Goal: Task Accomplishment & Management: Manage account settings

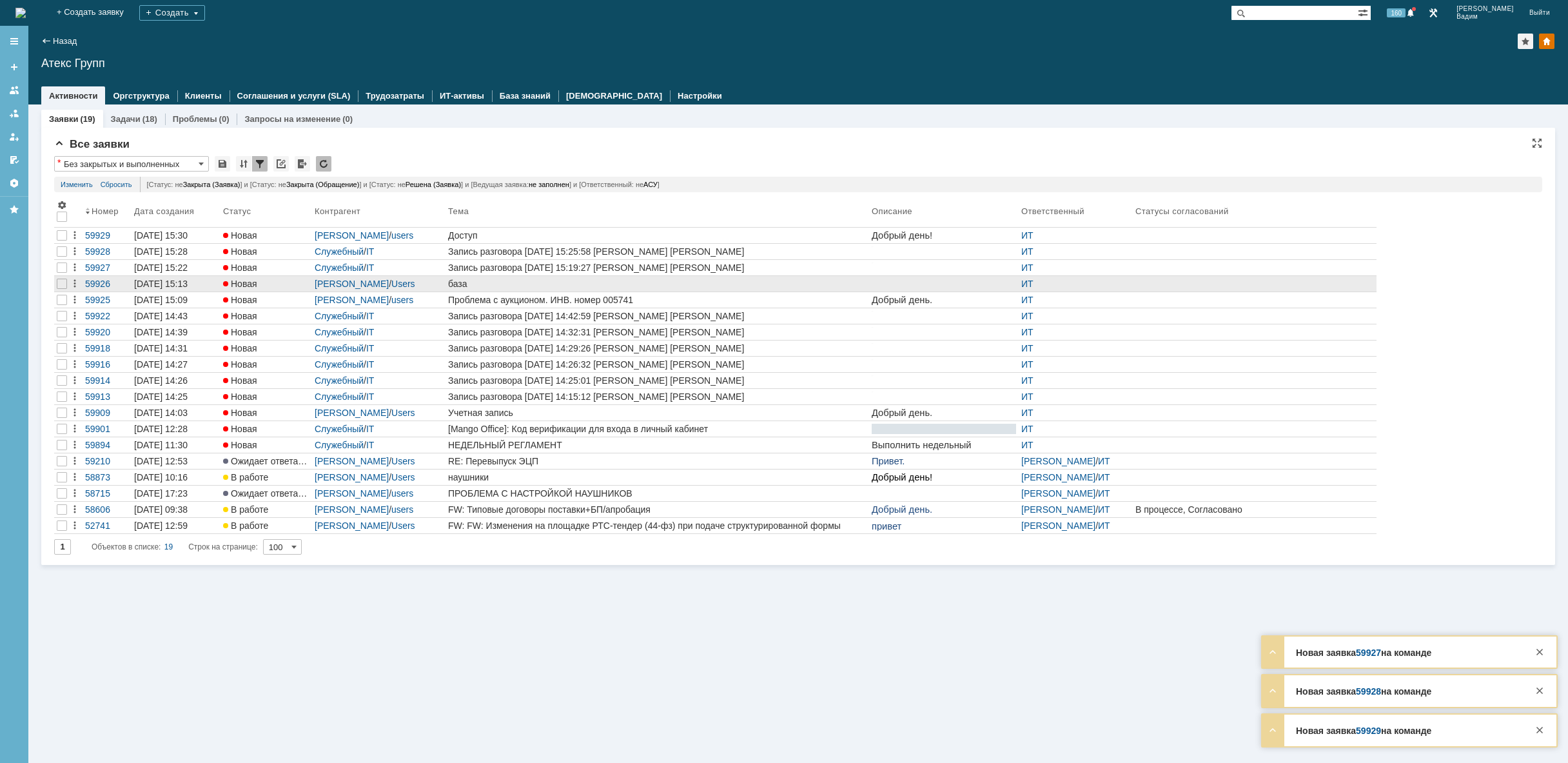
click at [508, 286] on div "база" at bounding box center [657, 284] width 418 height 10
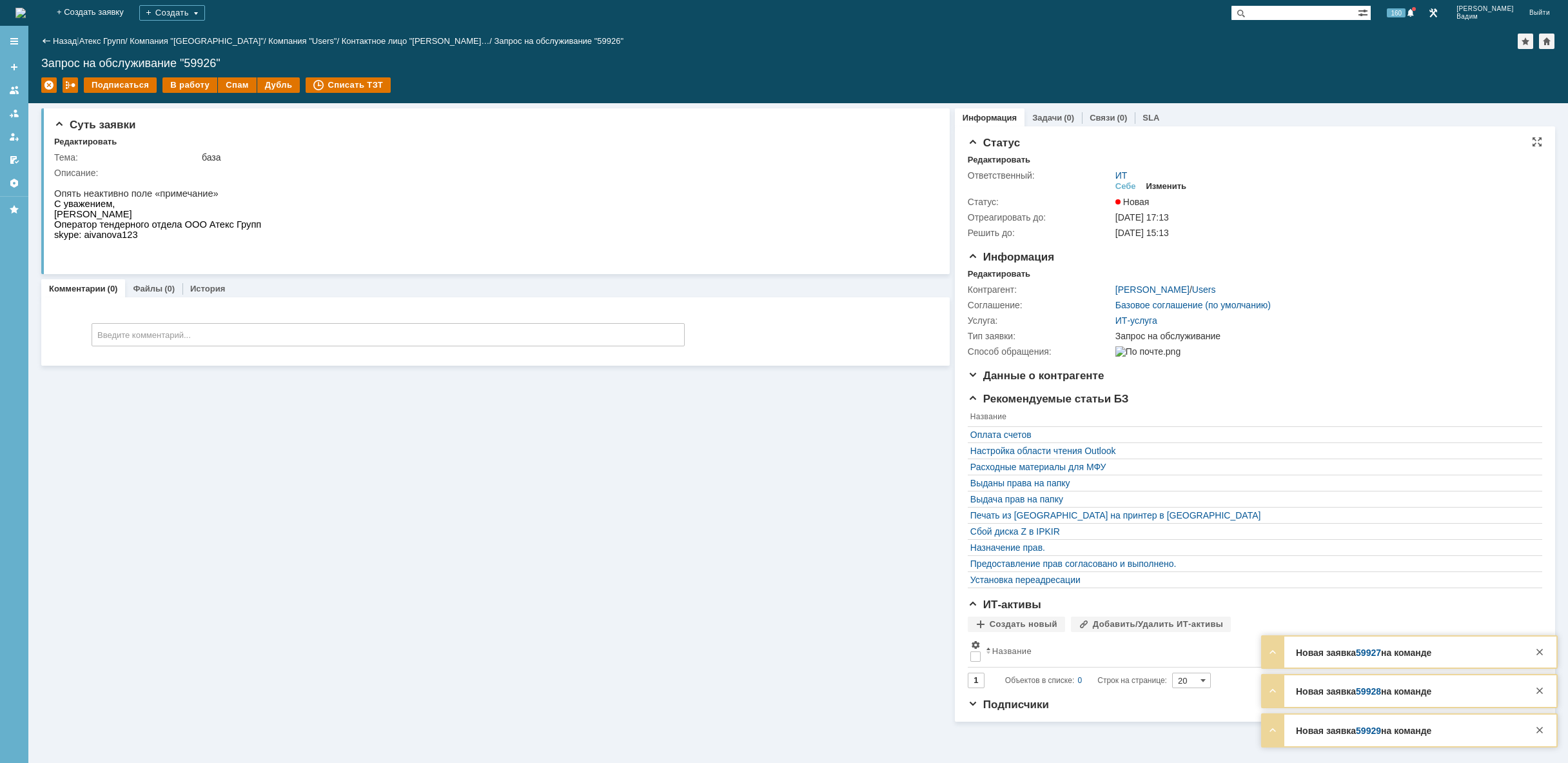
click at [1167, 185] on div "Изменить" at bounding box center [1166, 187] width 41 height 10
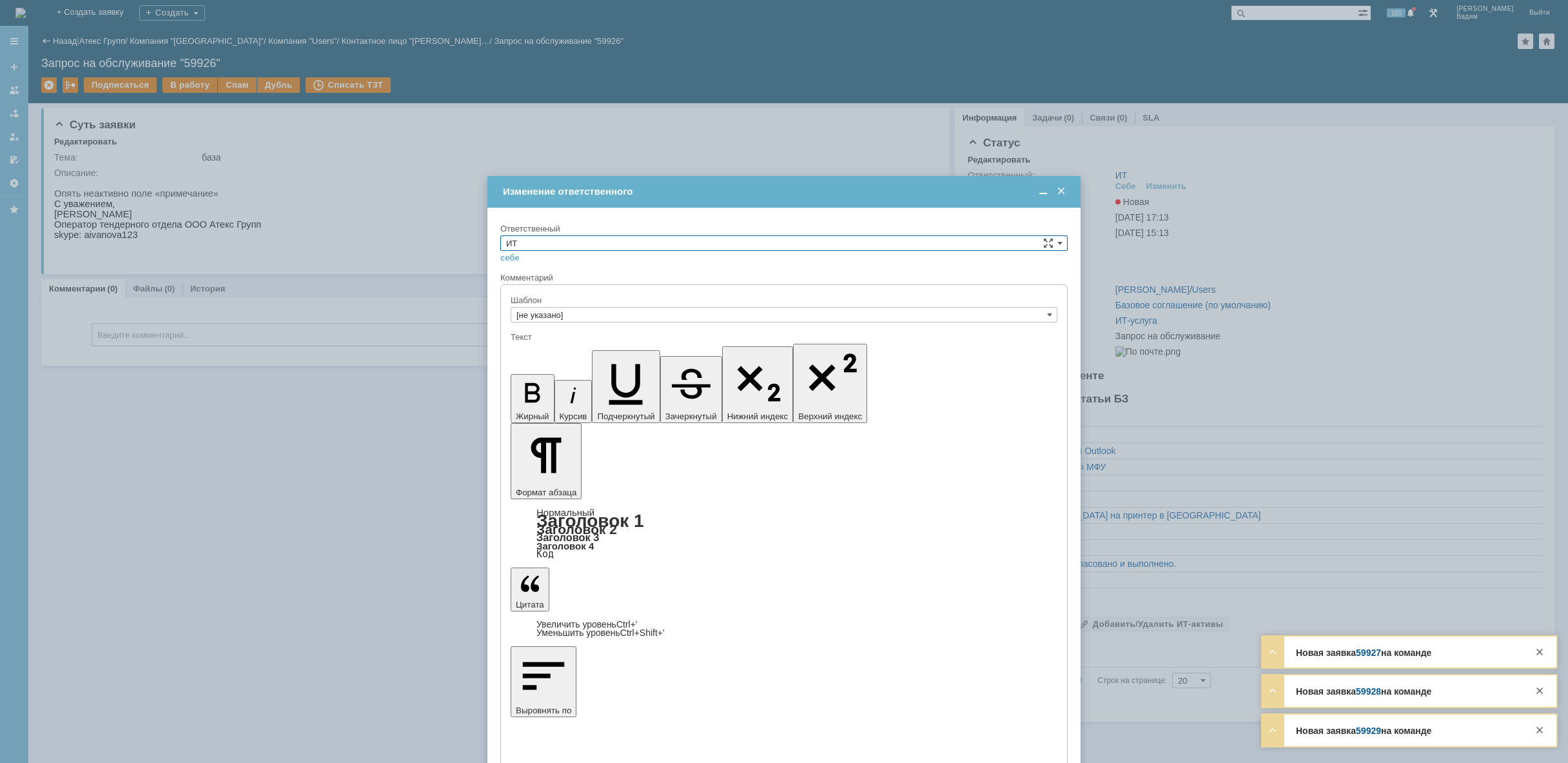
click at [598, 249] on input "ИТ" at bounding box center [784, 243] width 567 height 16
click at [597, 242] on input "ИТ" at bounding box center [784, 243] width 567 height 16
click at [550, 347] on span "АСУ" at bounding box center [784, 350] width 555 height 10
type input "АСУ"
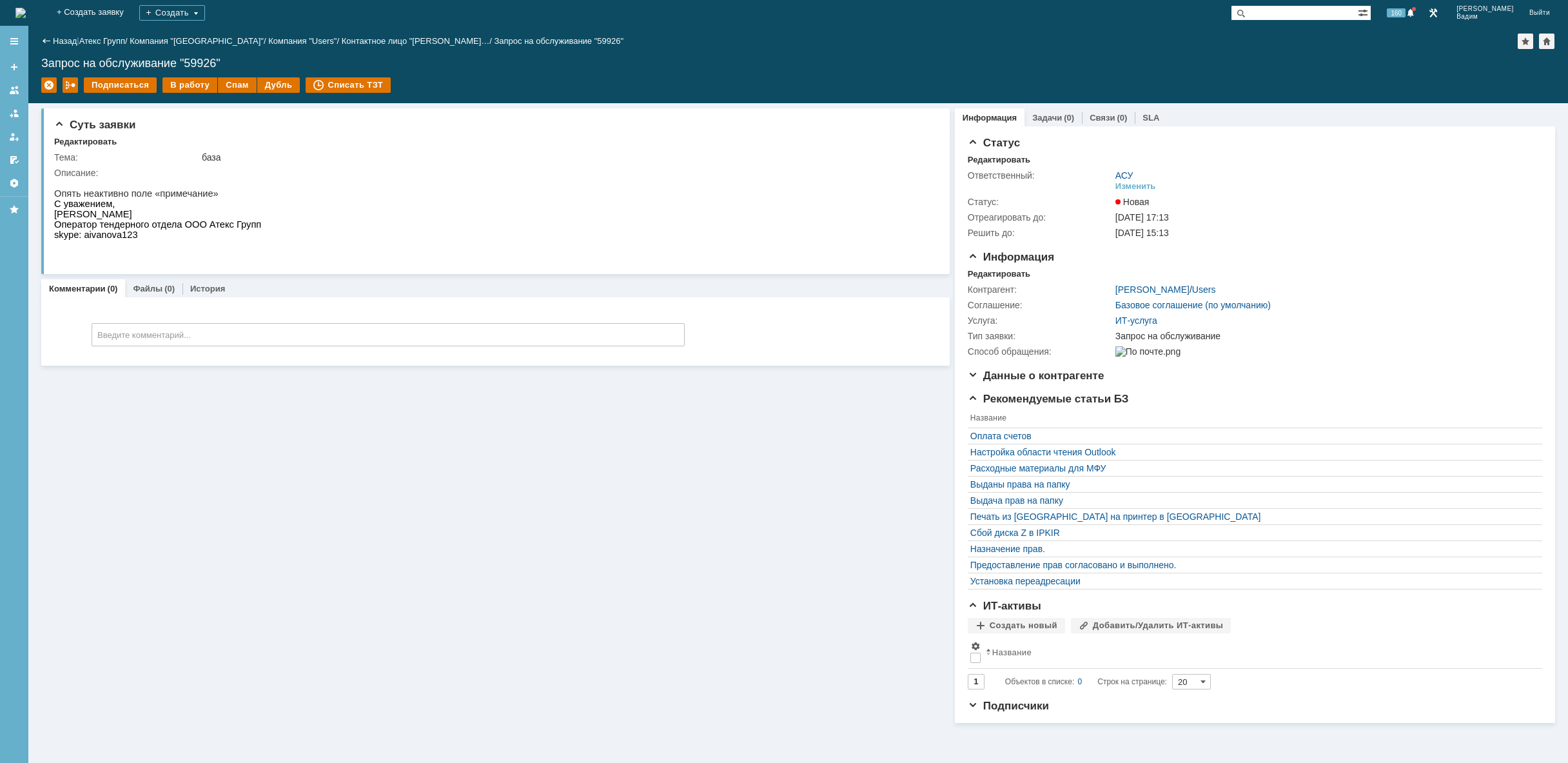
click at [26, 18] on img at bounding box center [21, 13] width 10 height 10
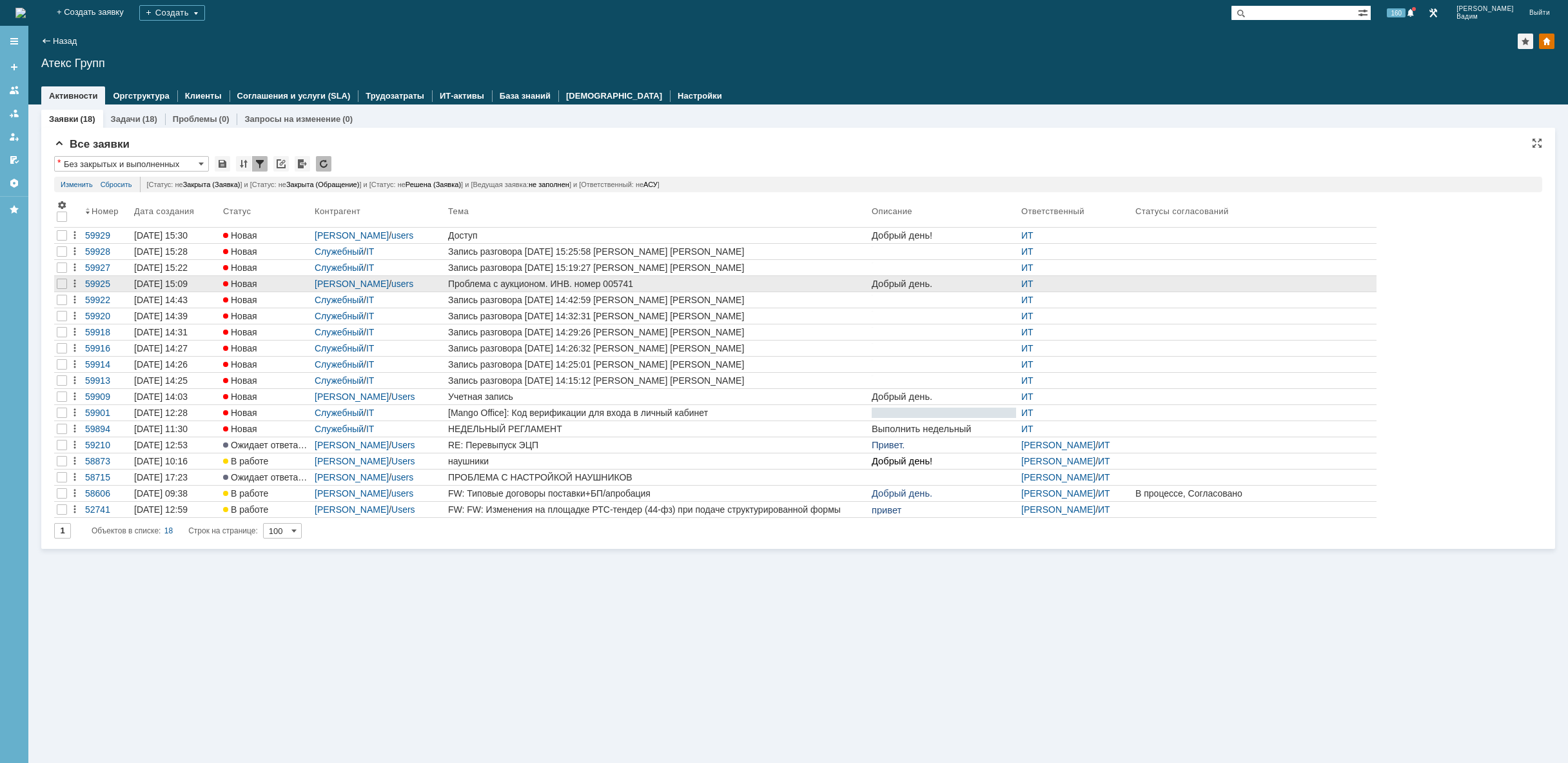
click at [522, 285] on div "Проблема с аукционом. ИНВ. номер 005741" at bounding box center [657, 284] width 418 height 10
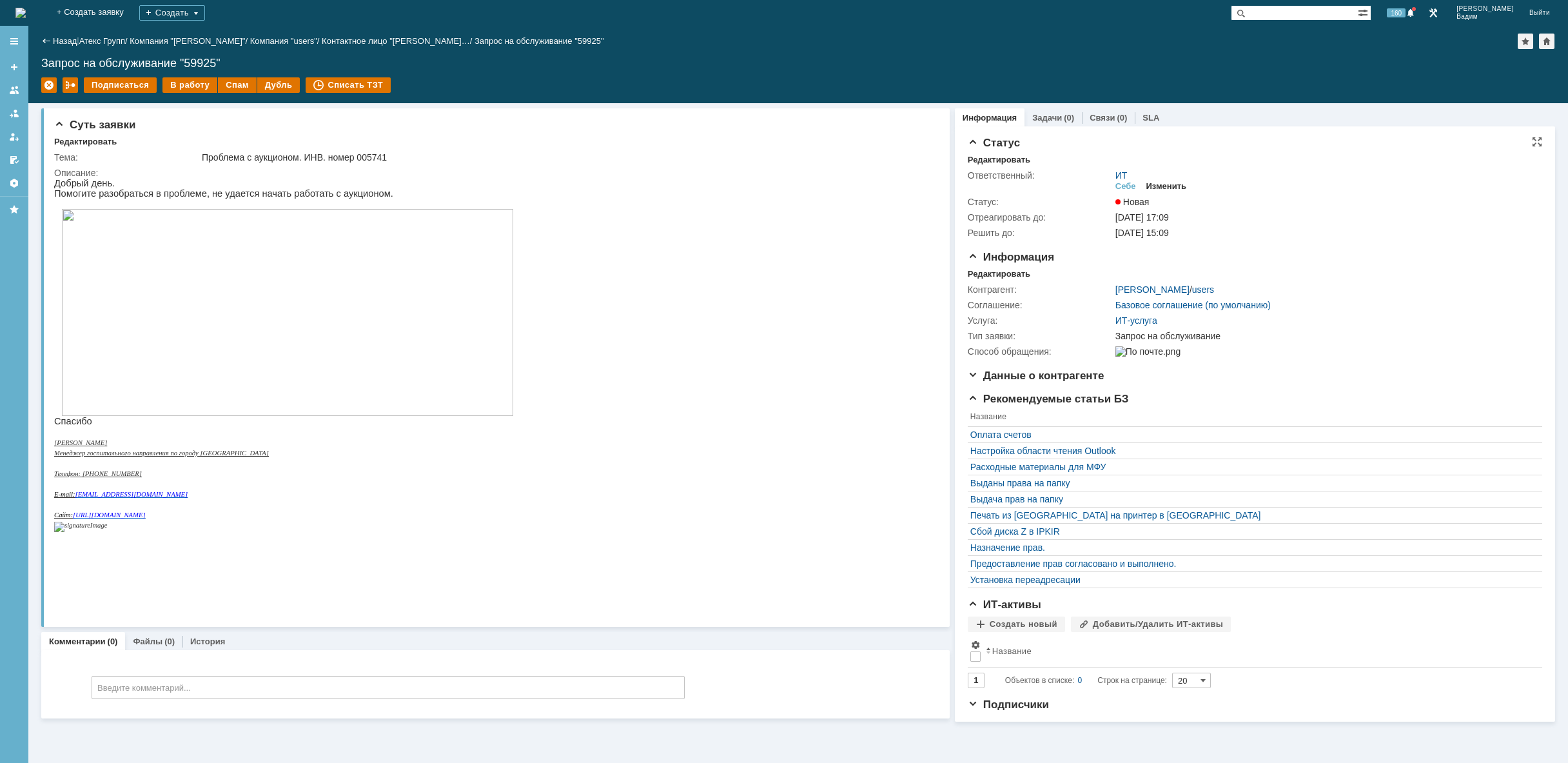
click at [1164, 184] on div "Изменить" at bounding box center [1166, 187] width 41 height 10
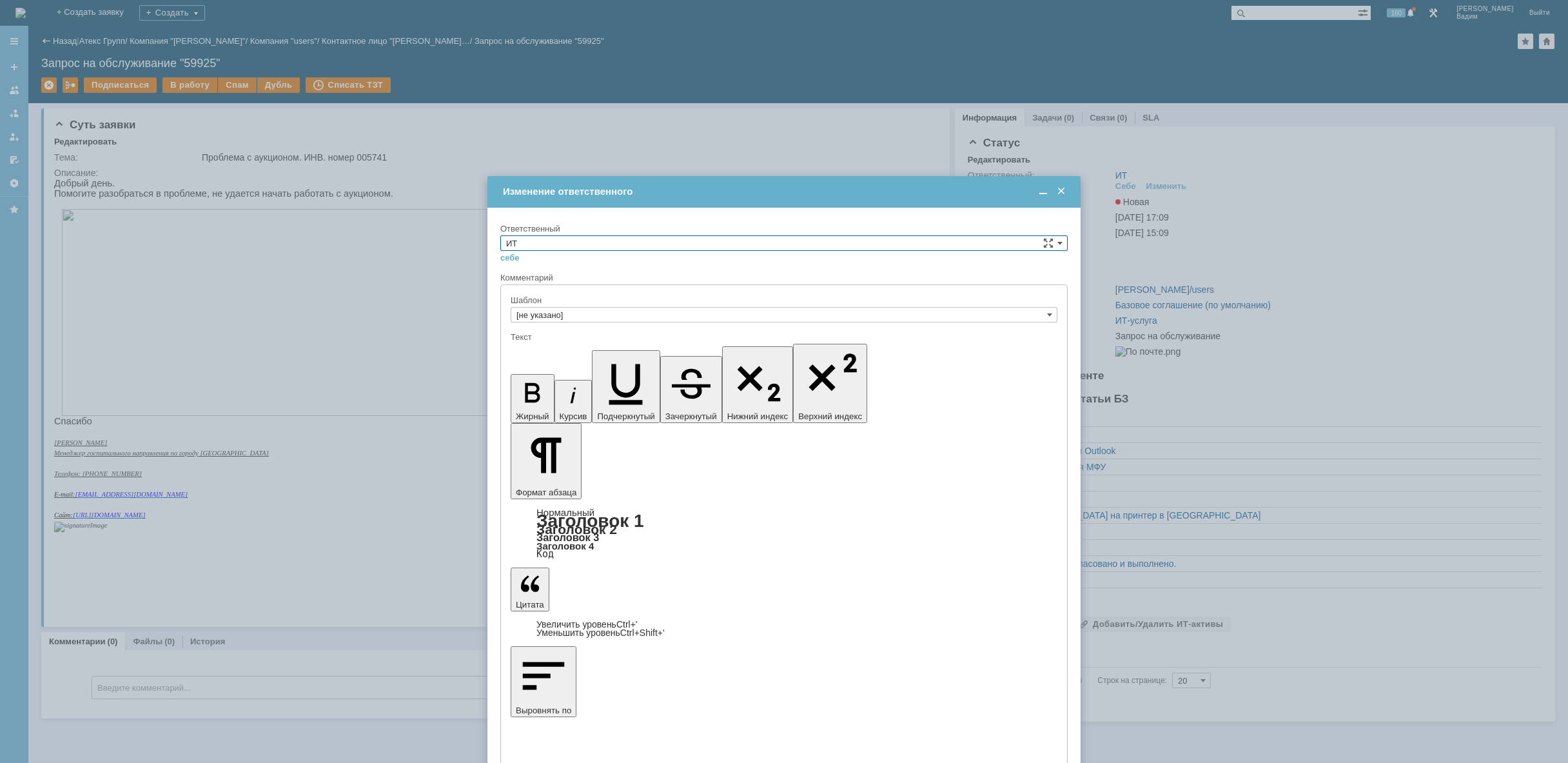
drag, startPoint x: 633, startPoint y: 240, endPoint x: 628, endPoint y: 249, distance: 10.3
click at [633, 240] on input "ИТ" at bounding box center [784, 243] width 567 height 16
click at [566, 347] on span "АСУ" at bounding box center [784, 350] width 555 height 10
type input "АСУ"
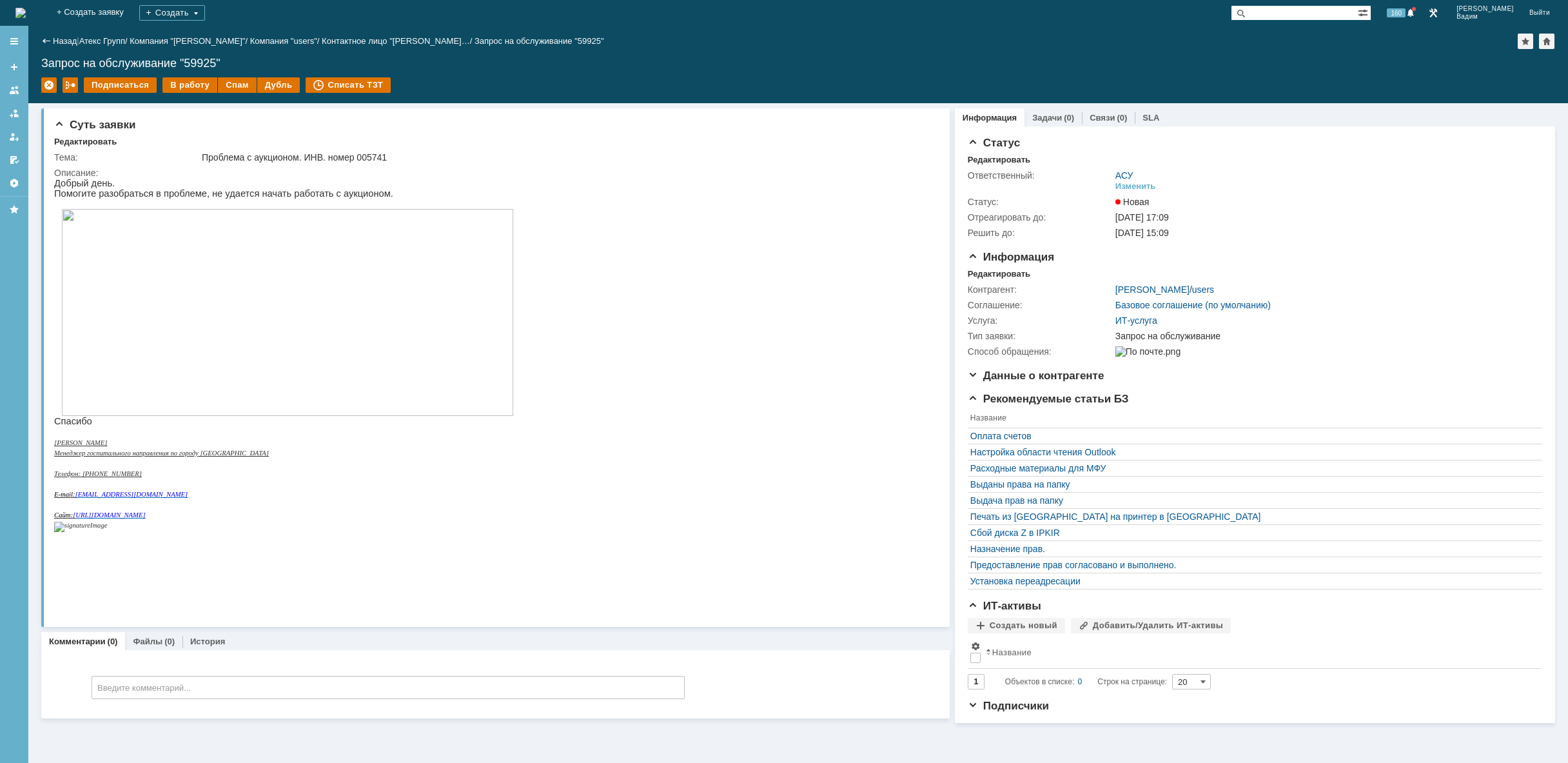
click at [26, 14] on img at bounding box center [21, 13] width 10 height 10
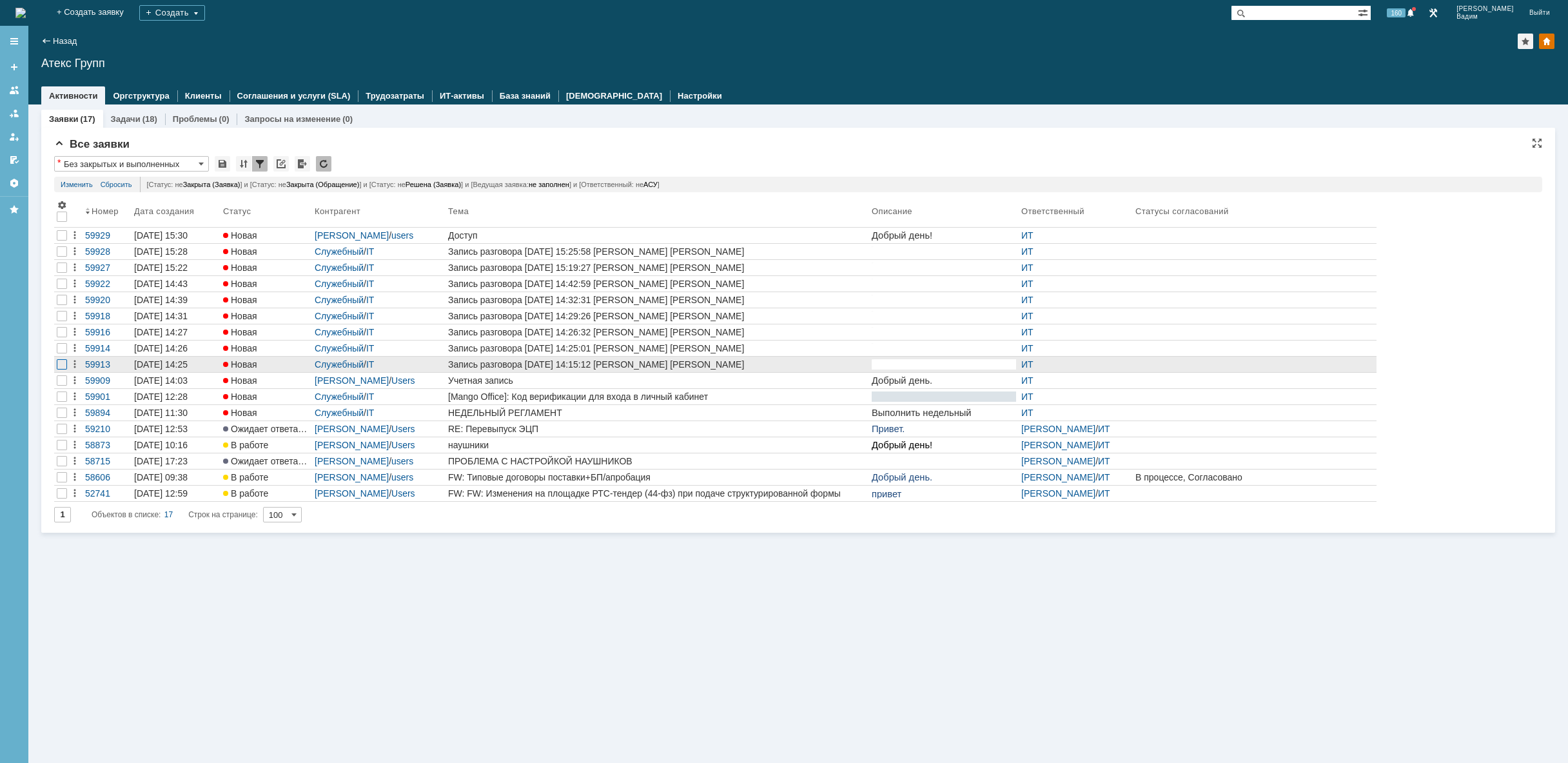
click at [62, 367] on div at bounding box center [62, 365] width 10 height 10
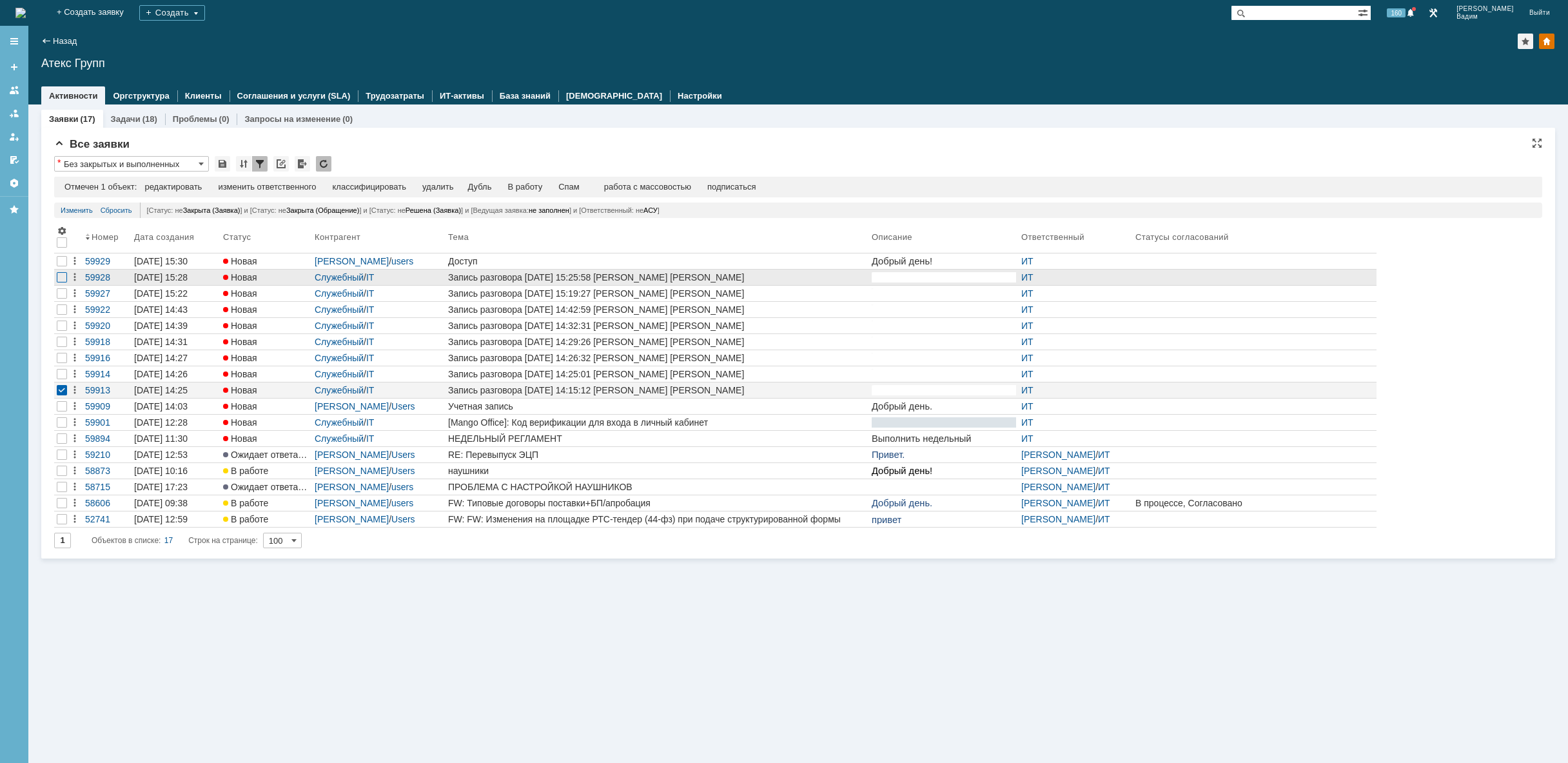
click at [62, 280] on div at bounding box center [62, 278] width 10 height 10
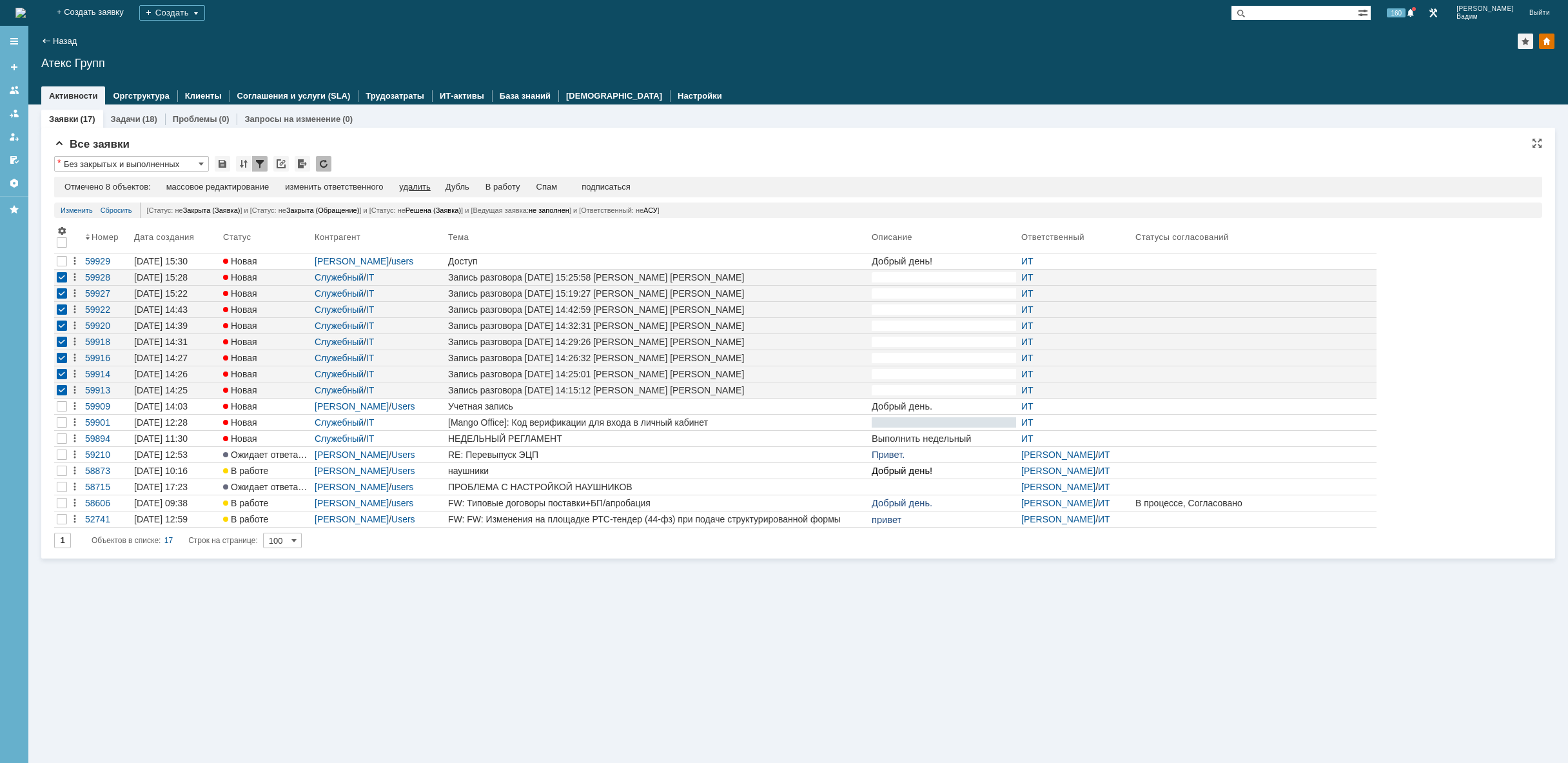
click at [423, 190] on div "удалить" at bounding box center [415, 187] width 31 height 10
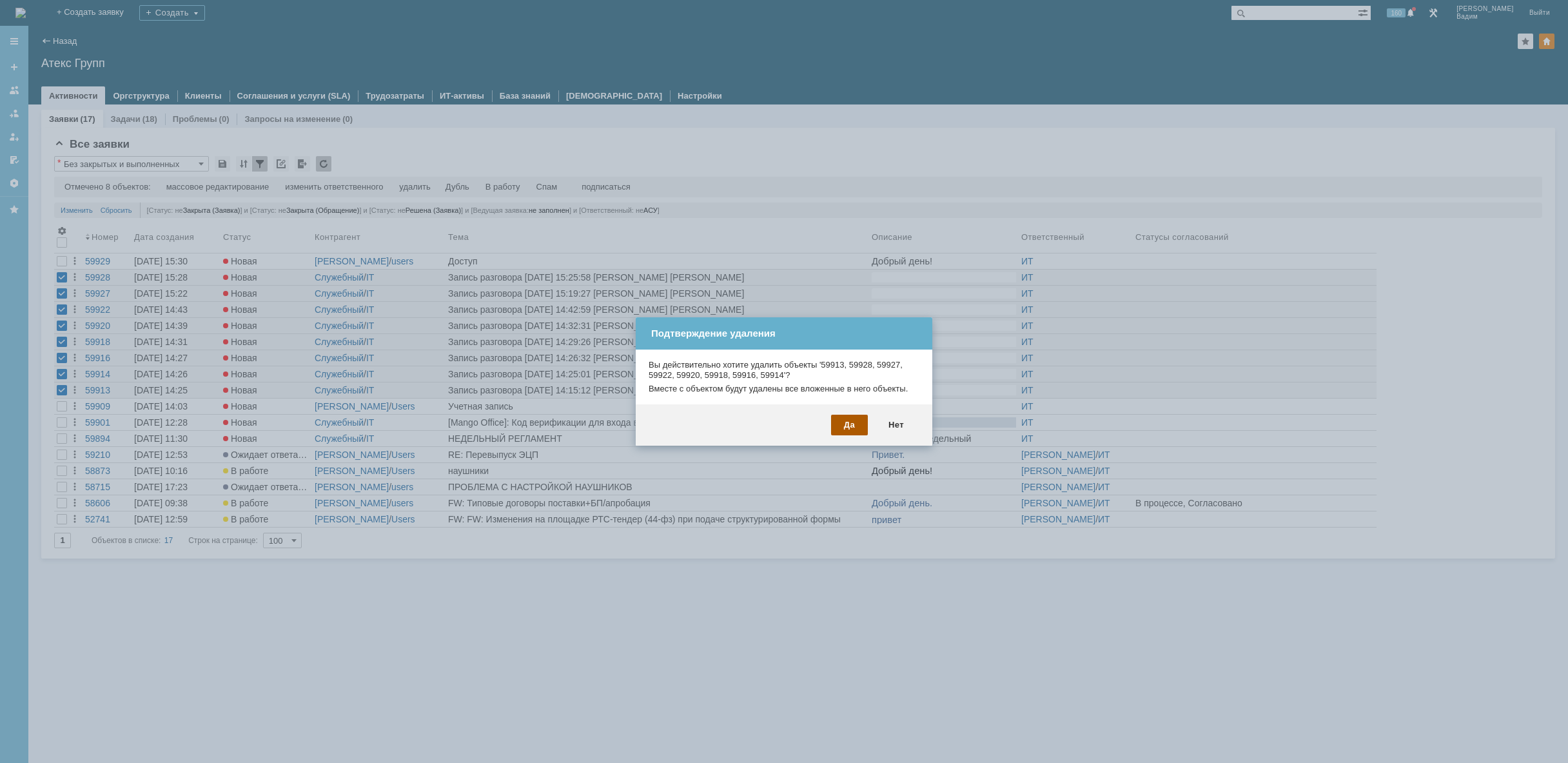
click at [854, 430] on div "Да" at bounding box center [850, 425] width 36 height 21
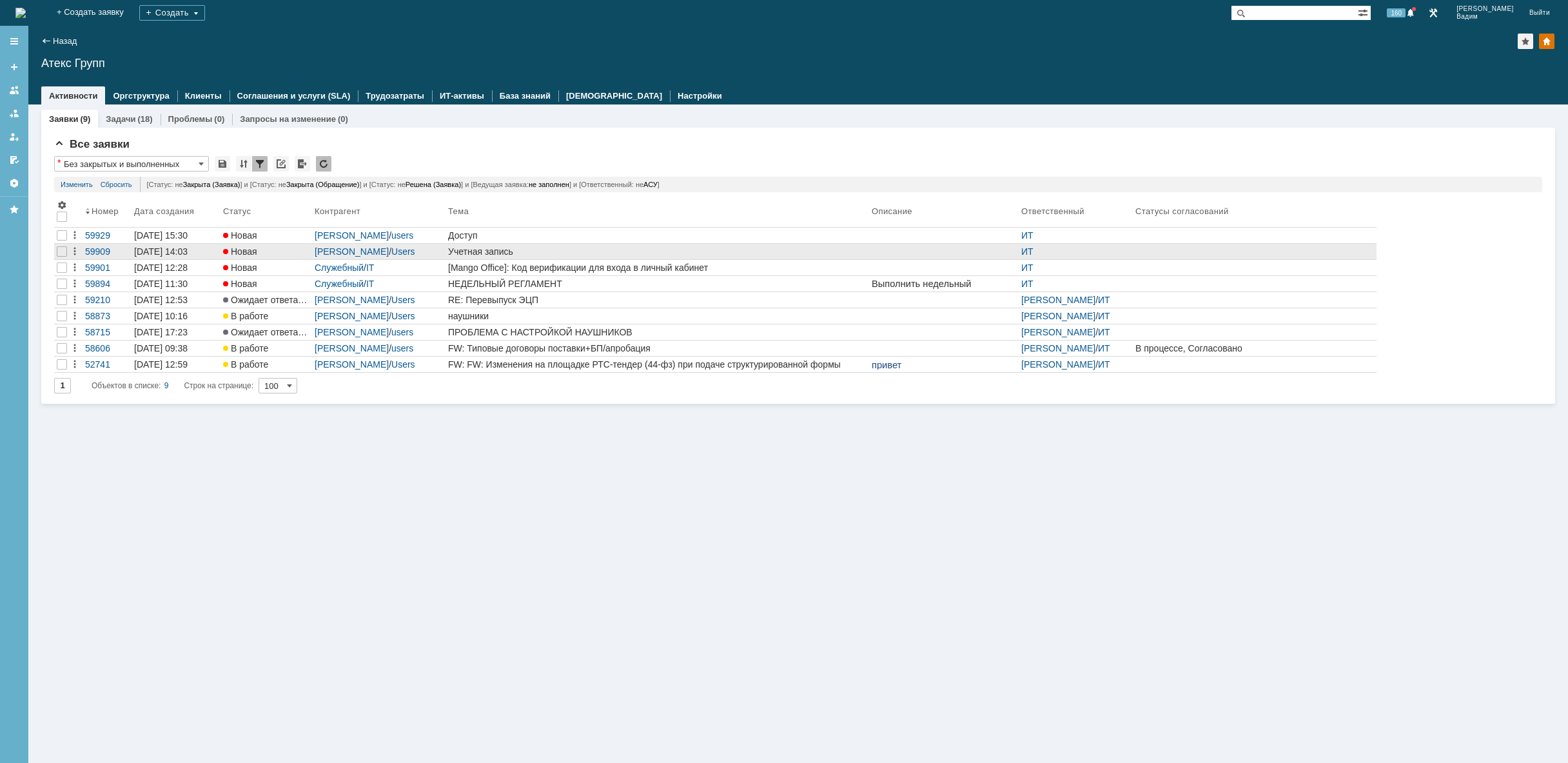
click at [457, 247] on div "Учетная запись" at bounding box center [657, 252] width 418 height 10
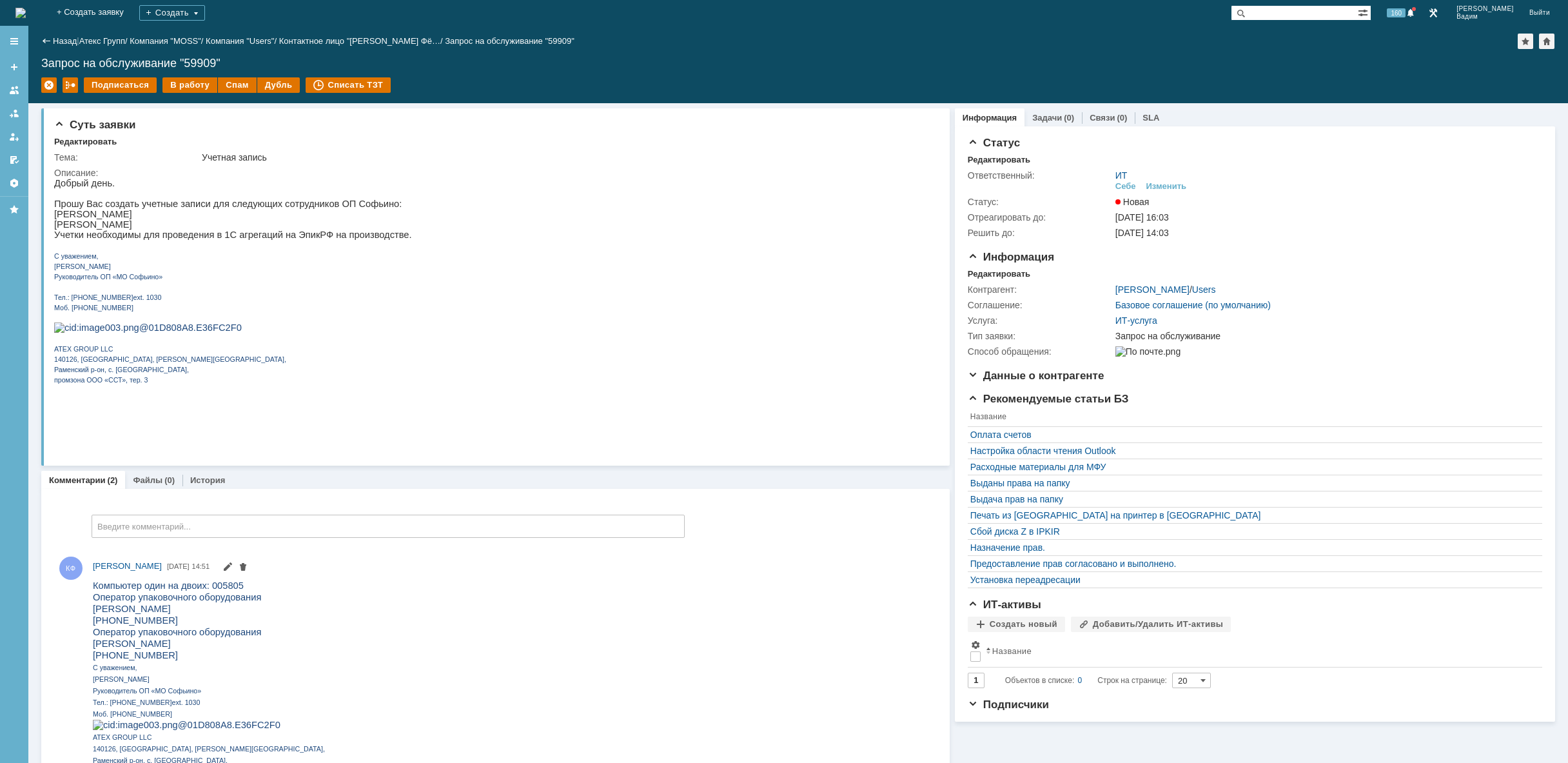
click at [26, 8] on img at bounding box center [21, 13] width 10 height 10
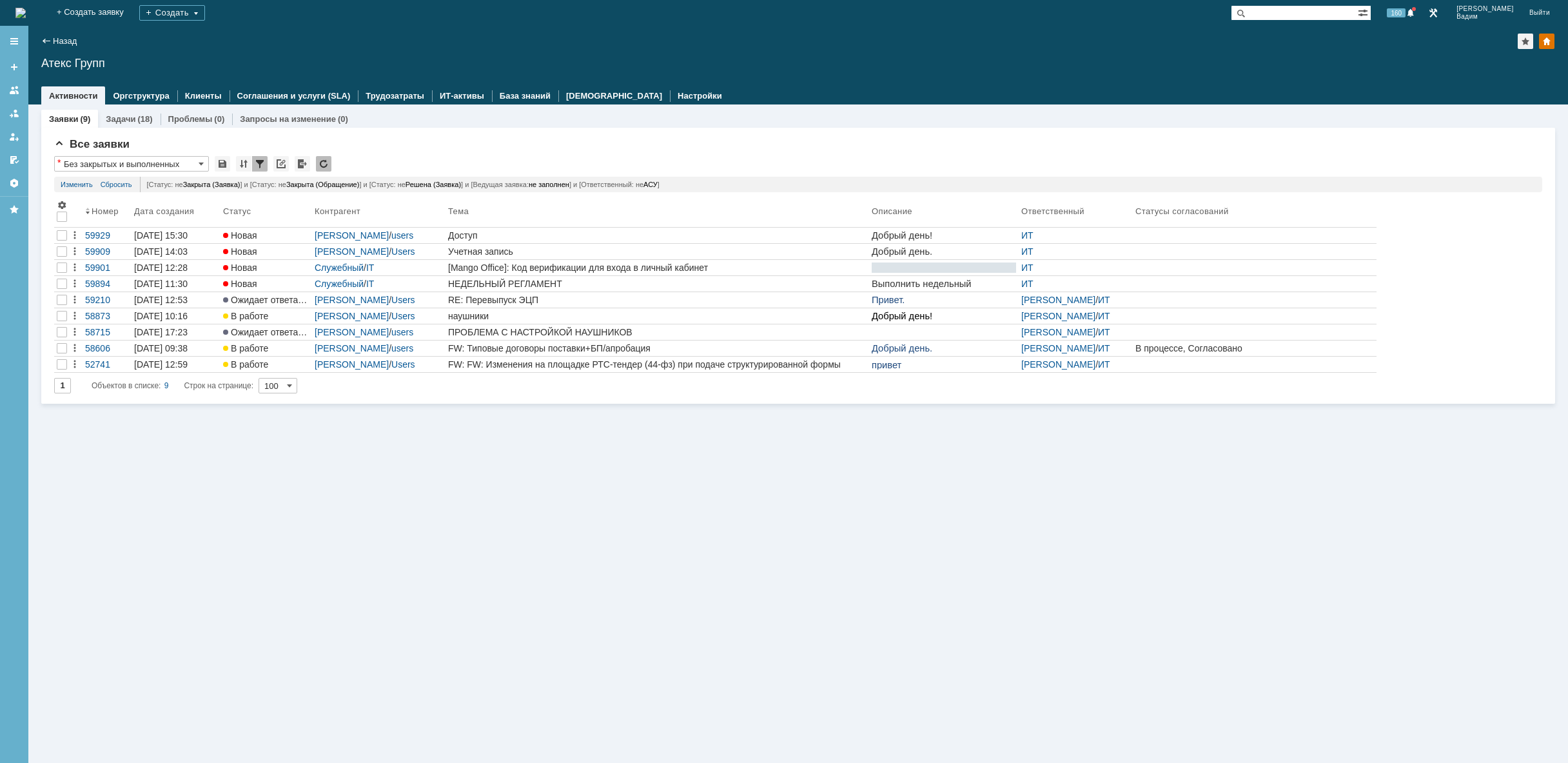
click at [771, 459] on div "Заявки (9) Задачи (18) Проблемы (0) Запросы на изменение (0) Все заявки * Без з…" at bounding box center [798, 433] width 1539 height 659
click at [423, 551] on div "Заявки (9) Задачи (18) Проблемы (0) Запросы на изменение (0) Все заявки * Без з…" at bounding box center [798, 433] width 1539 height 659
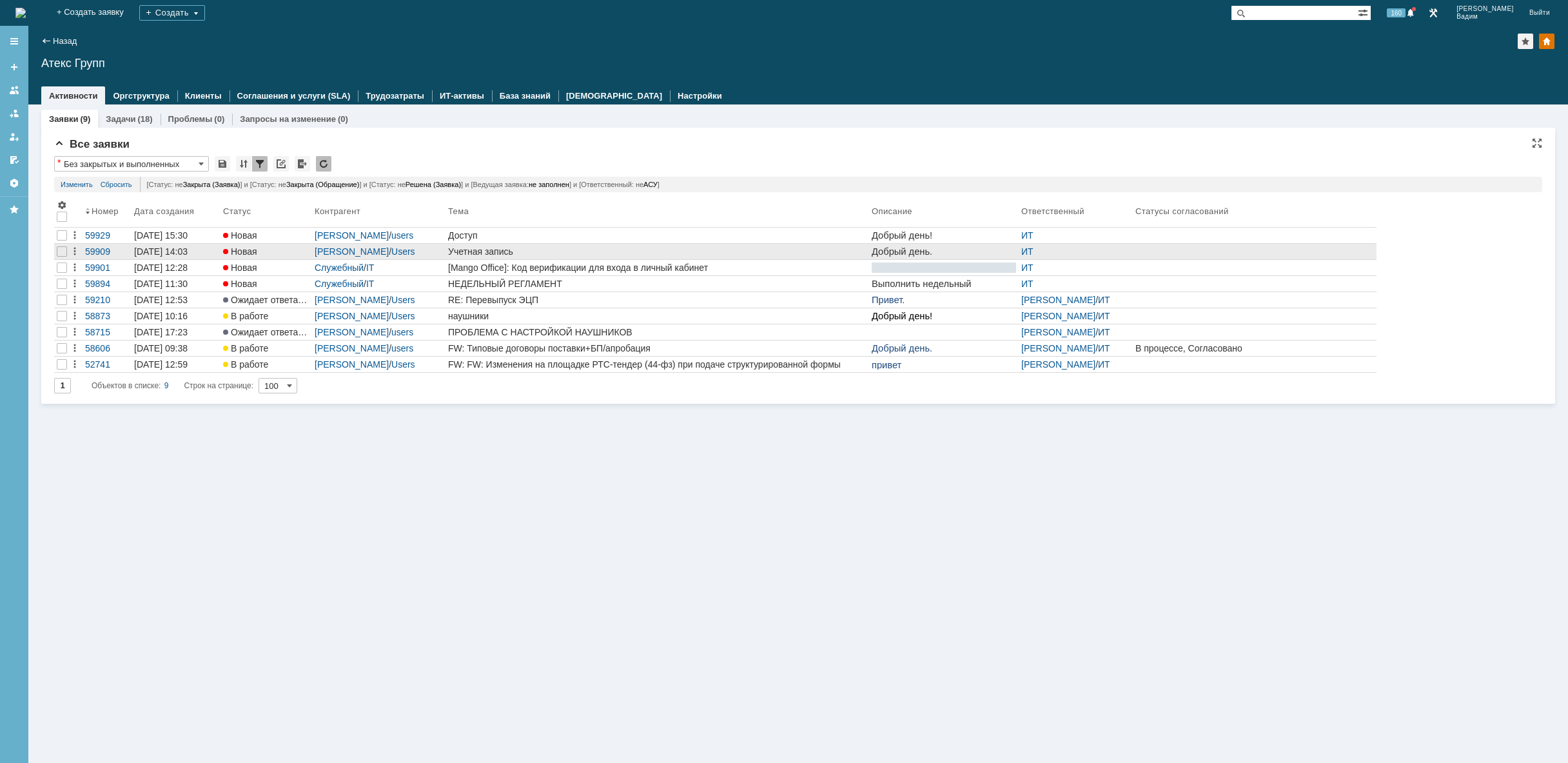
click at [488, 247] on div "Учетная запись" at bounding box center [657, 252] width 418 height 10
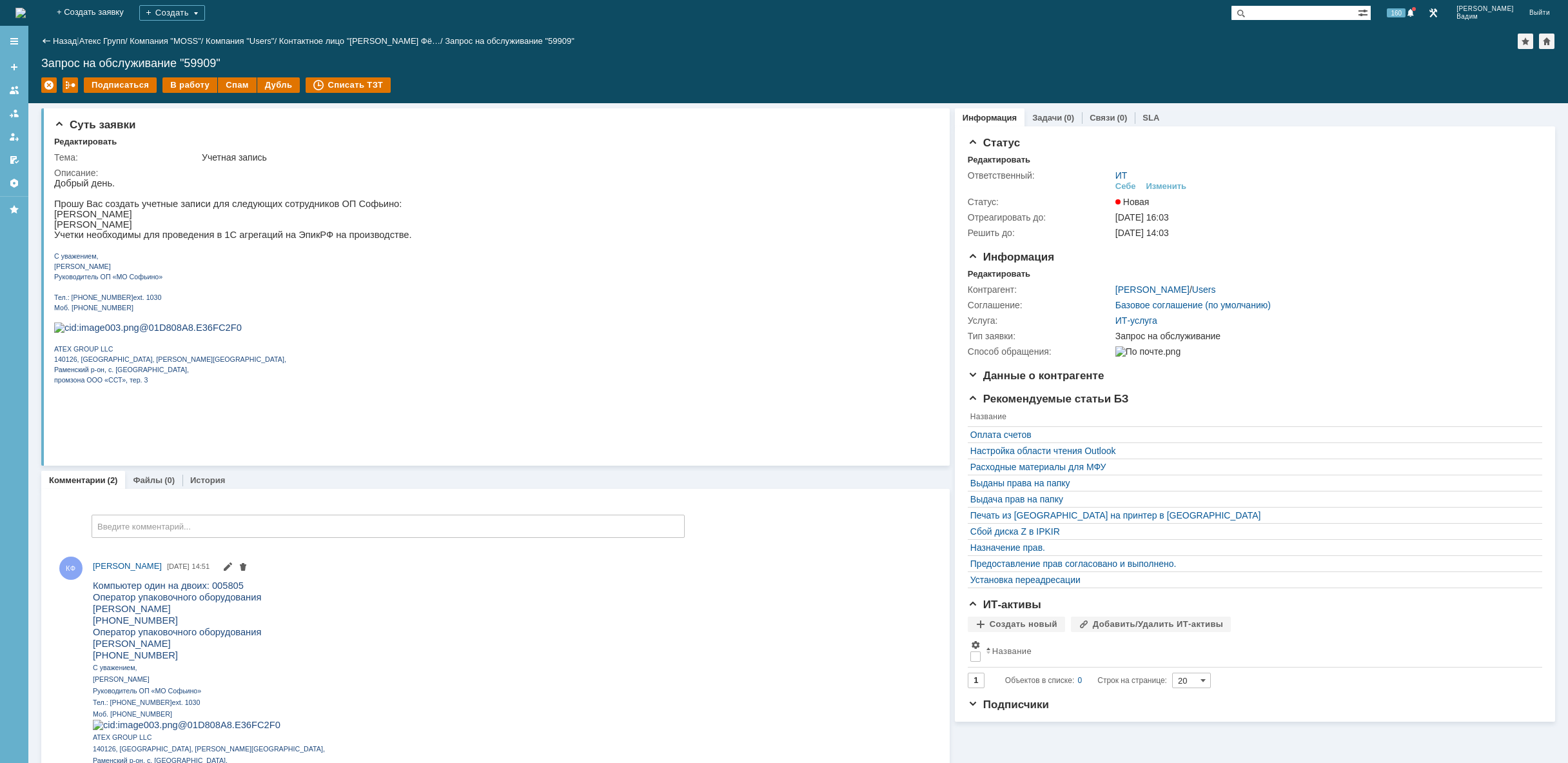
drag, startPoint x: 123, startPoint y: 217, endPoint x: 250, endPoint y: 216, distance: 127.0
click at [250, 216] on p "[PERSON_NAME]" at bounding box center [233, 214] width 358 height 10
copy p "[PERSON_NAME]"
click at [190, 666] on p "С уважением," at bounding box center [226, 666] width 266 height 11
drag, startPoint x: 166, startPoint y: 660, endPoint x: 94, endPoint y: 662, distance: 72.0
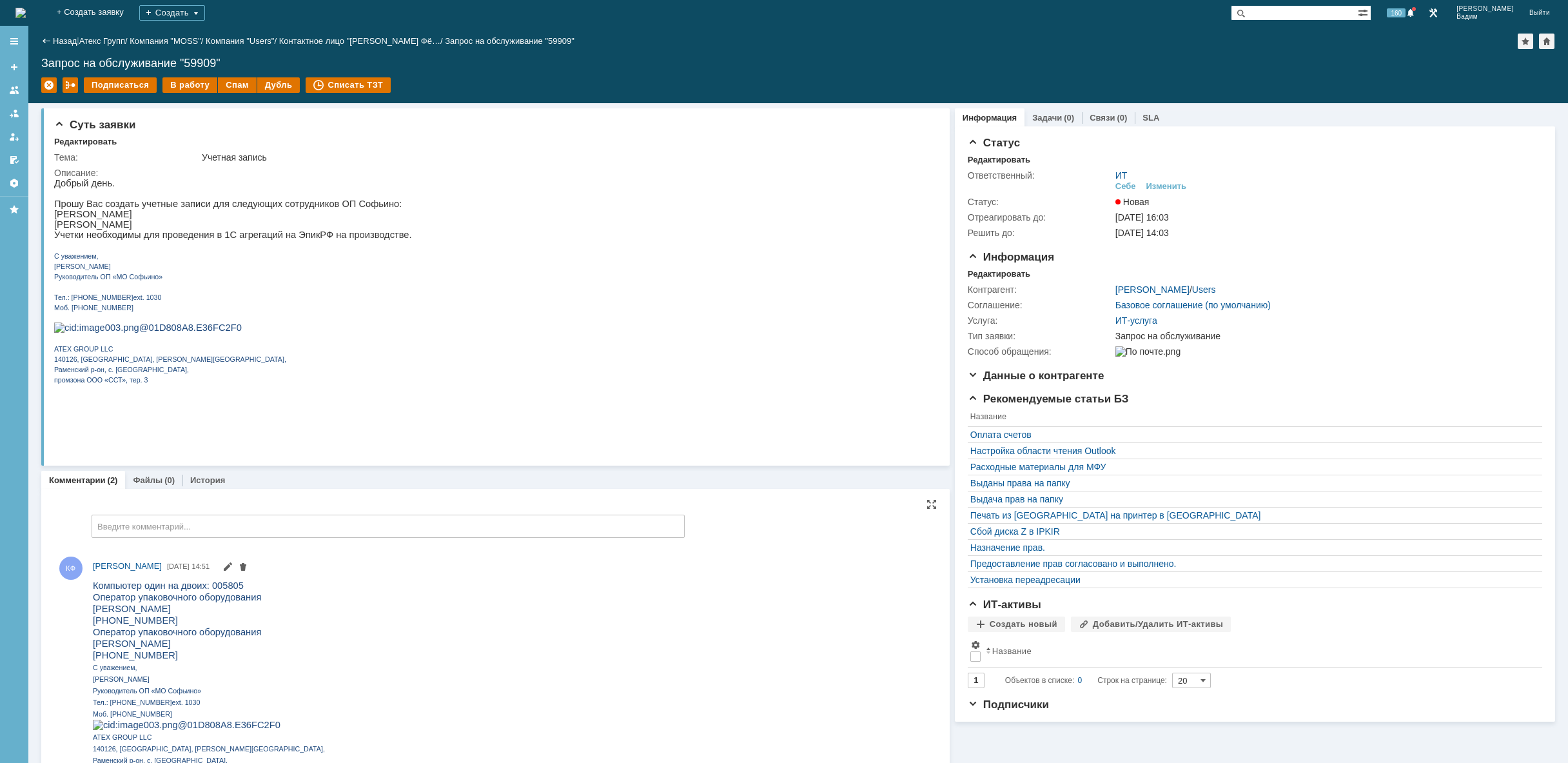
click at [94, 660] on span "[PHONE_NUMBER]" at bounding box center [135, 654] width 85 height 10
copy span "[PHONE_NUMBER]"
drag, startPoint x: 237, startPoint y: 587, endPoint x: 212, endPoint y: 585, distance: 25.1
click at [212, 585] on p "Компьютер один на двоих: 005805" at bounding box center [226, 584] width 266 height 11
copy span "5805"
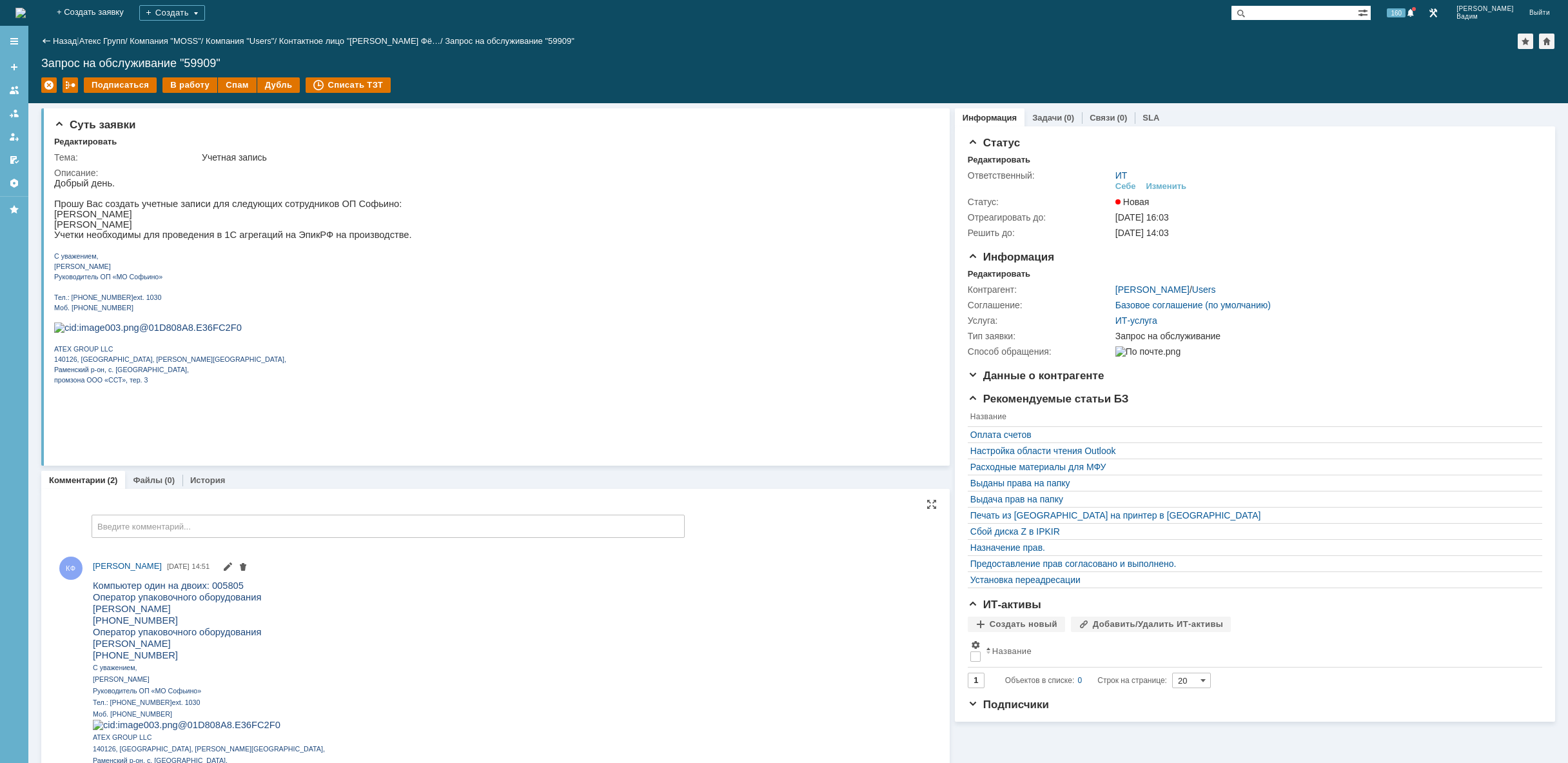
drag, startPoint x: 247, startPoint y: 648, endPoint x: 251, endPoint y: 636, distance: 12.6
click at [249, 643] on p "[PERSON_NAME]" at bounding box center [226, 642] width 266 height 11
drag, startPoint x: 252, startPoint y: 635, endPoint x: 91, endPoint y: 638, distance: 161.0
click at [93, 638] on html "Компьютер один на двоих: 005805 Оператор упаковочного оборудования [PERSON_NAME…" at bounding box center [512, 720] width 838 height 283
copy span "Оператор упаковочного оборудования"
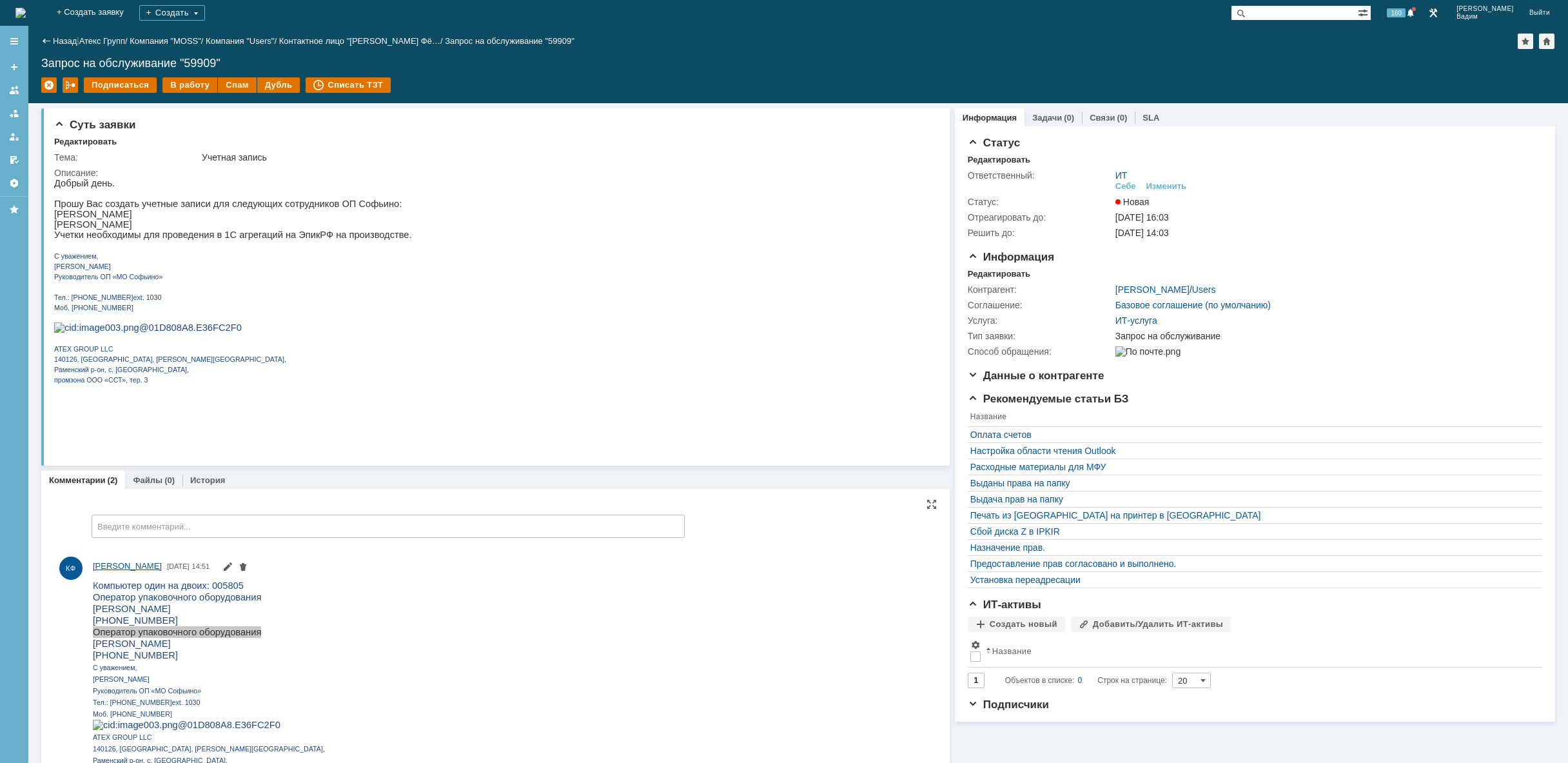
click at [129, 566] on span "[PERSON_NAME]" at bounding box center [127, 565] width 69 height 10
drag, startPoint x: 1106, startPoint y: 288, endPoint x: 1165, endPoint y: 287, distance: 59.0
click at [1165, 287] on tr "Контрагент: [PERSON_NAME] / Users" at bounding box center [1251, 290] width 568 height 16
copy link "[PERSON_NAME]"
drag, startPoint x: 174, startPoint y: 237, endPoint x: 149, endPoint y: 235, distance: 25.1
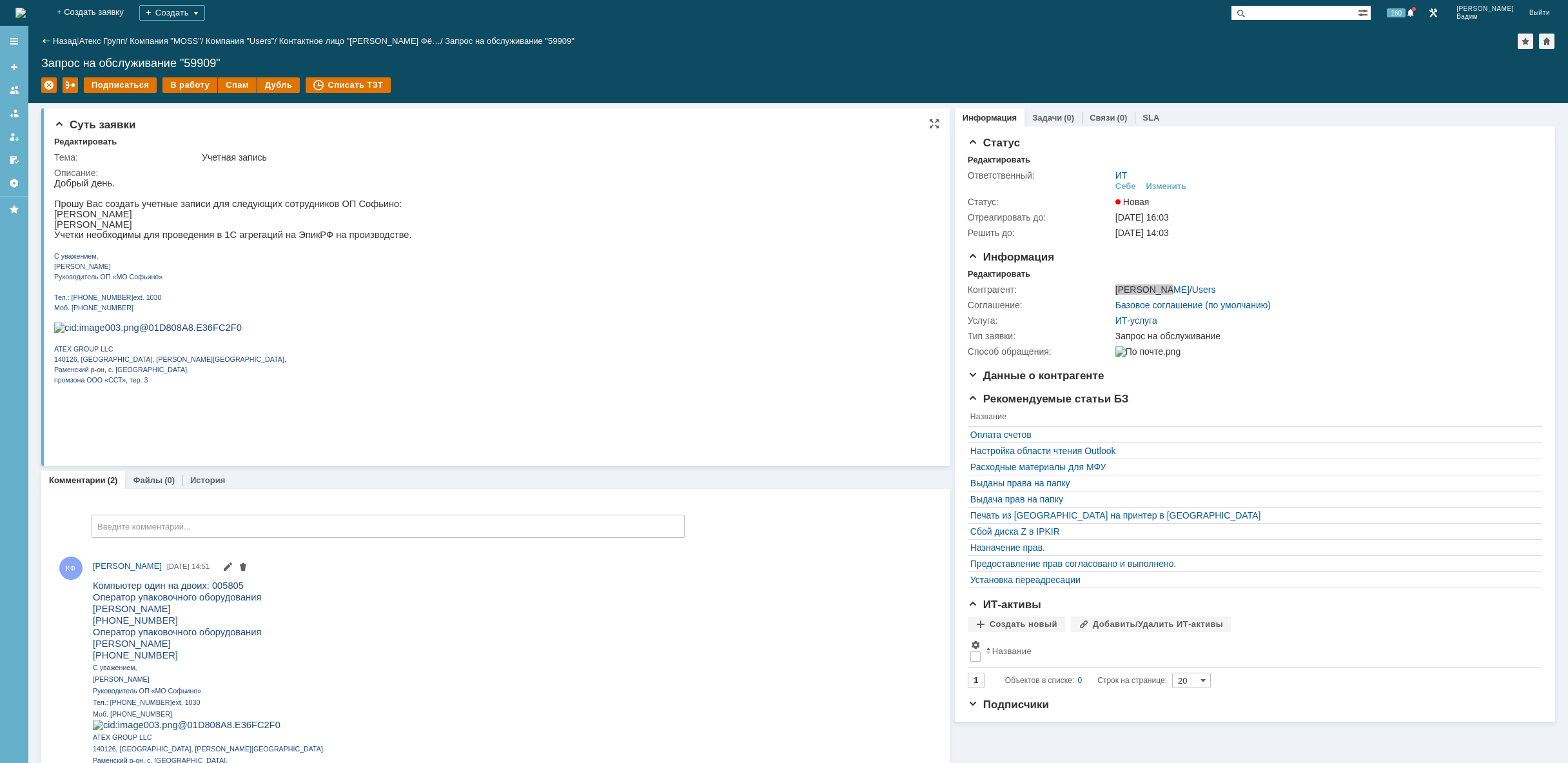
click at [174, 237] on p "Учетки необходимы для проведения в 1С агрегаций на ЭпикРФ на производстве." at bounding box center [233, 234] width 358 height 10
drag, startPoint x: 128, startPoint y: 228, endPoint x: 247, endPoint y: 228, distance: 119.0
click at [247, 228] on p "[PERSON_NAME]" at bounding box center [233, 225] width 358 height 10
copy p "[PERSON_NAME]"
click at [161, 292] on p at bounding box center [233, 286] width 358 height 10
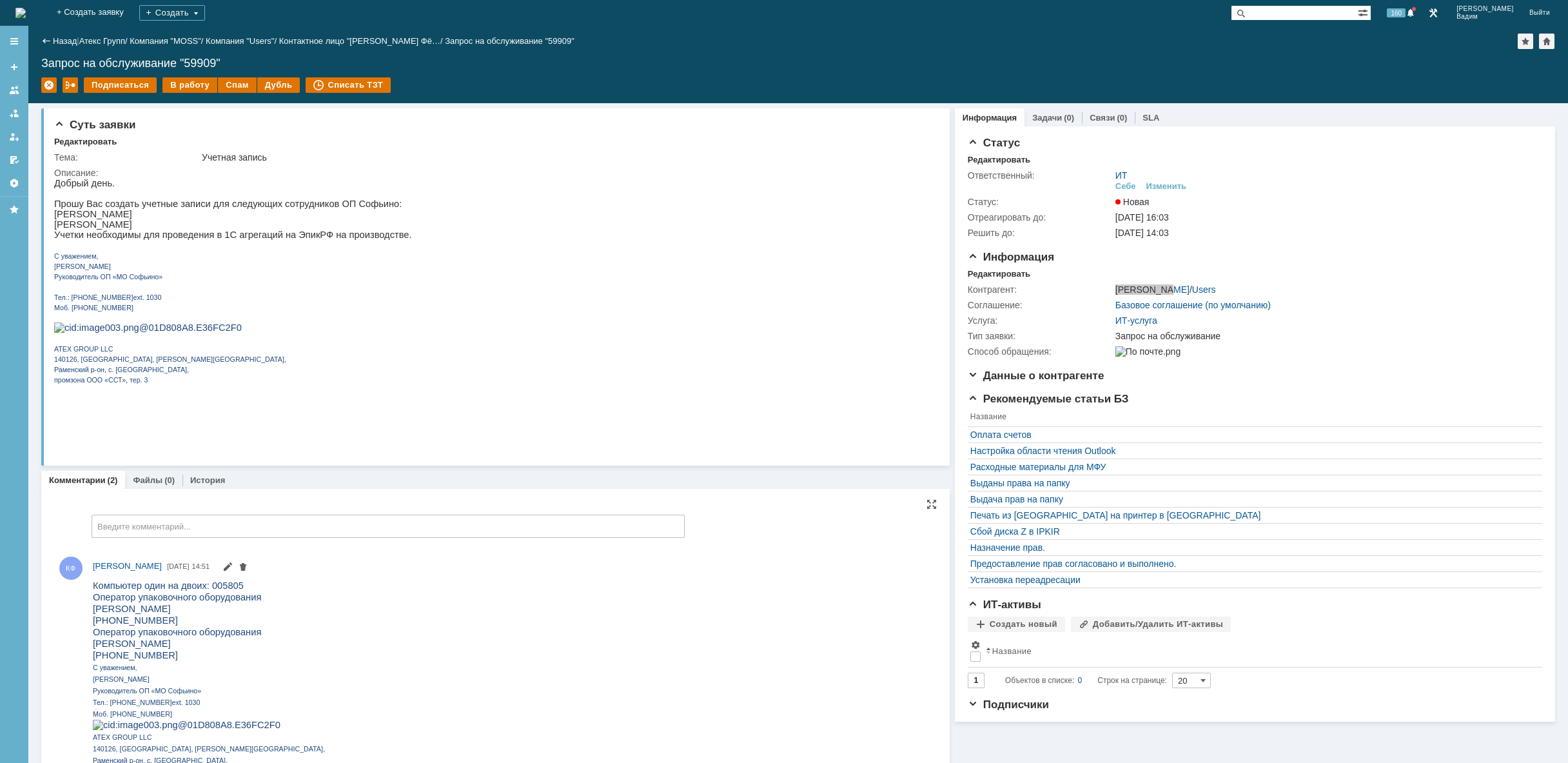
drag, startPoint x: 170, startPoint y: 624, endPoint x: 95, endPoint y: 623, distance: 75.0
click at [95, 623] on p "[PHONE_NUMBER]" at bounding box center [226, 619] width 266 height 11
copy span "[PHONE_NUMBER]"
click at [281, 622] on p "[PHONE_NUMBER]" at bounding box center [226, 619] width 266 height 11
drag, startPoint x: 247, startPoint y: 639, endPoint x: 94, endPoint y: 636, distance: 153.0
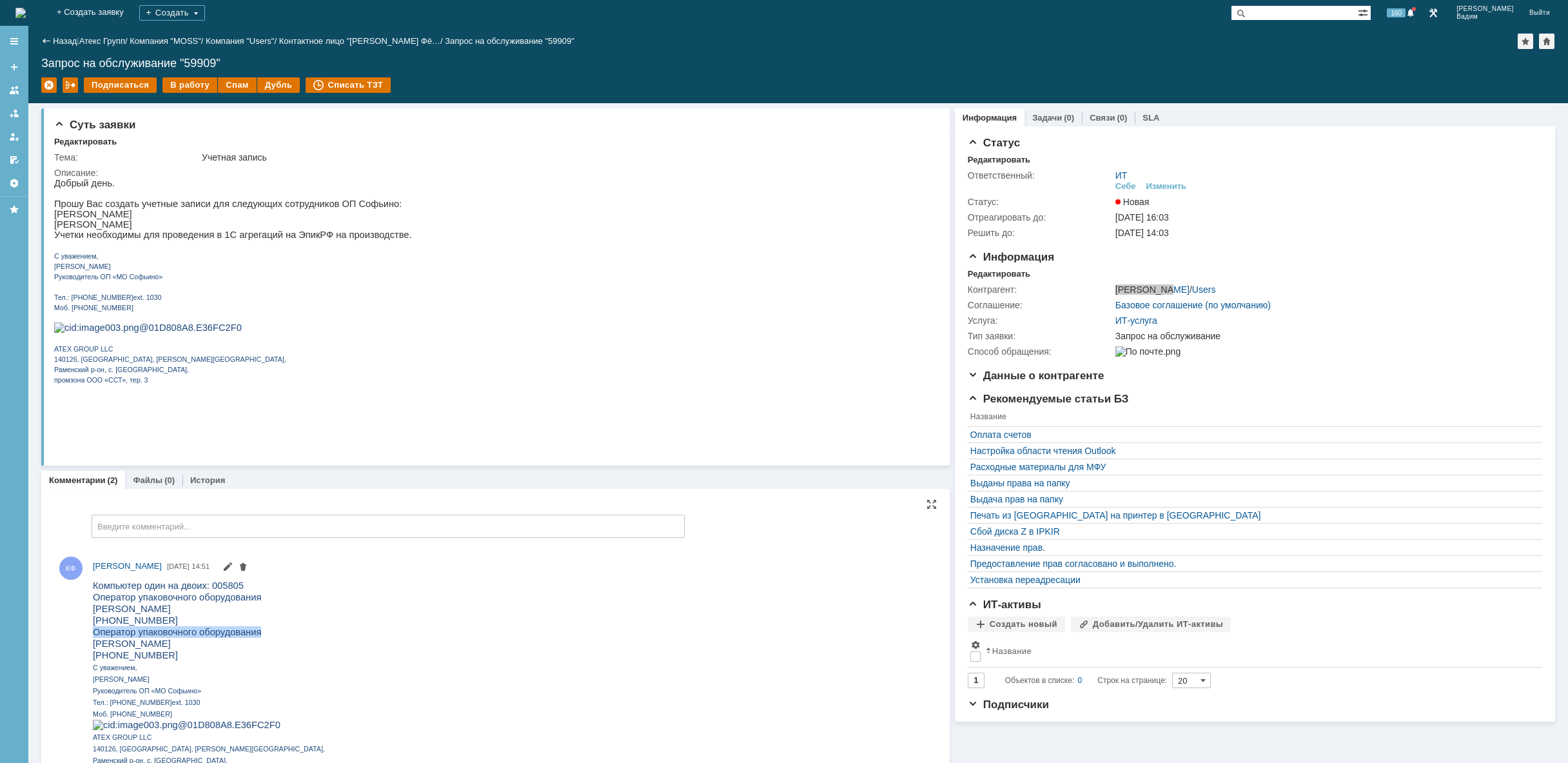
click at [94, 636] on span "Оператор упаковочного оборудования" at bounding box center [177, 631] width 168 height 10
copy span "Оператор упаковочного оборудования"
click at [259, 332] on p at bounding box center [233, 327] width 358 height 10
click at [1160, 184] on div "Изменить" at bounding box center [1166, 187] width 41 height 10
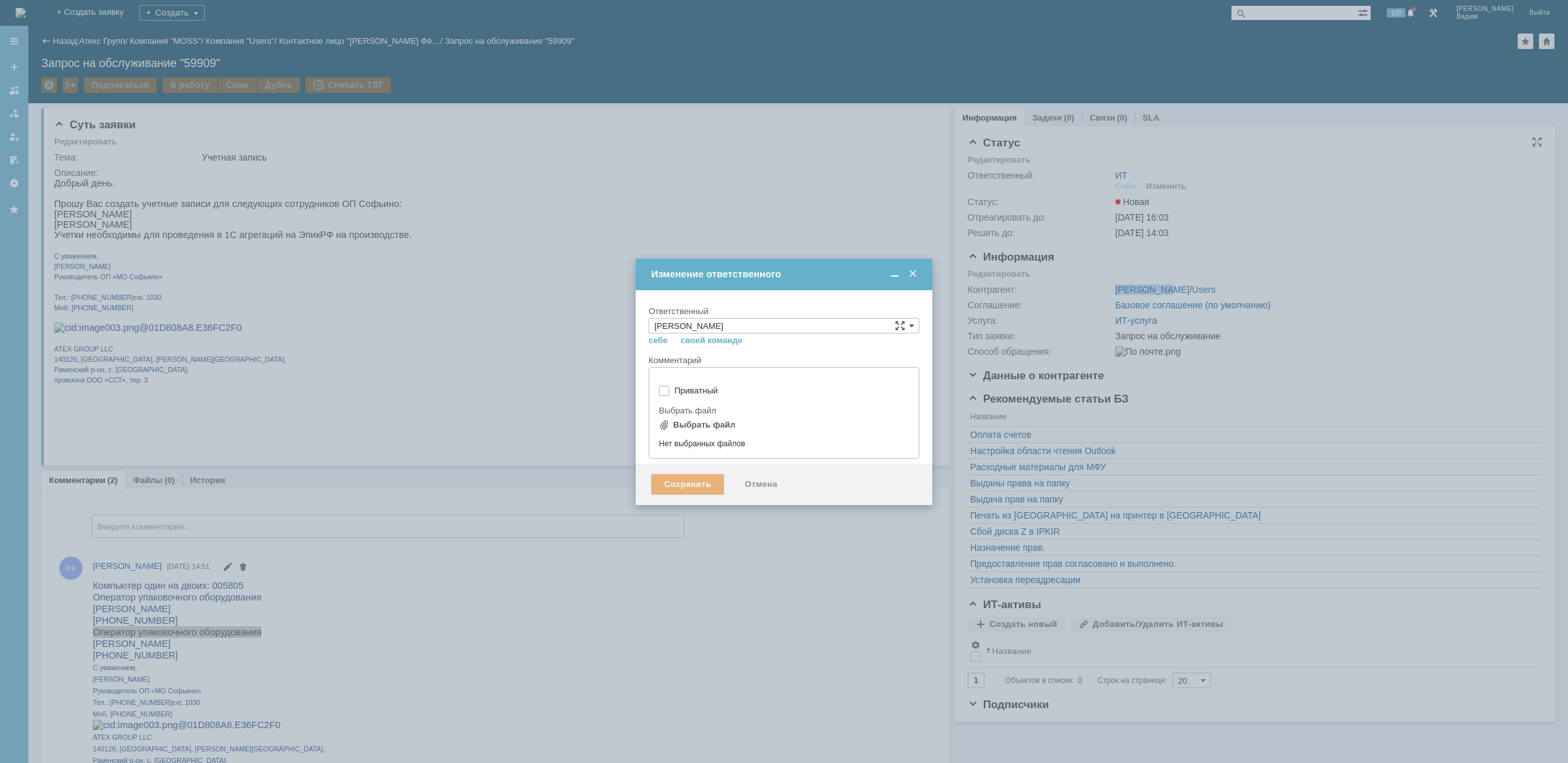
type input "[не указано]"
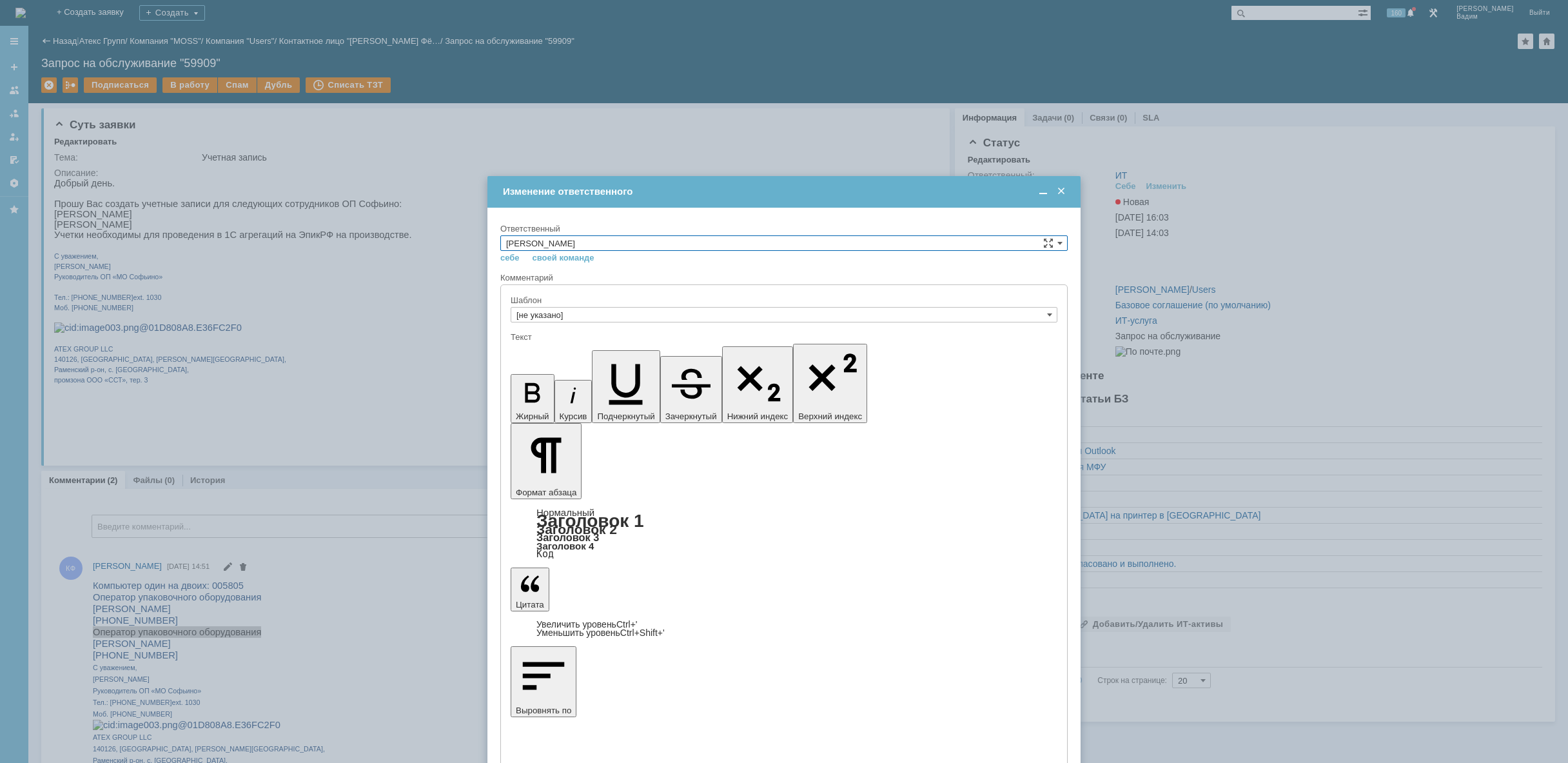
click at [636, 240] on input "[PERSON_NAME]" at bounding box center [784, 243] width 567 height 16
click at [604, 345] on span "АСУ" at bounding box center [784, 350] width 555 height 10
type input "АСУ"
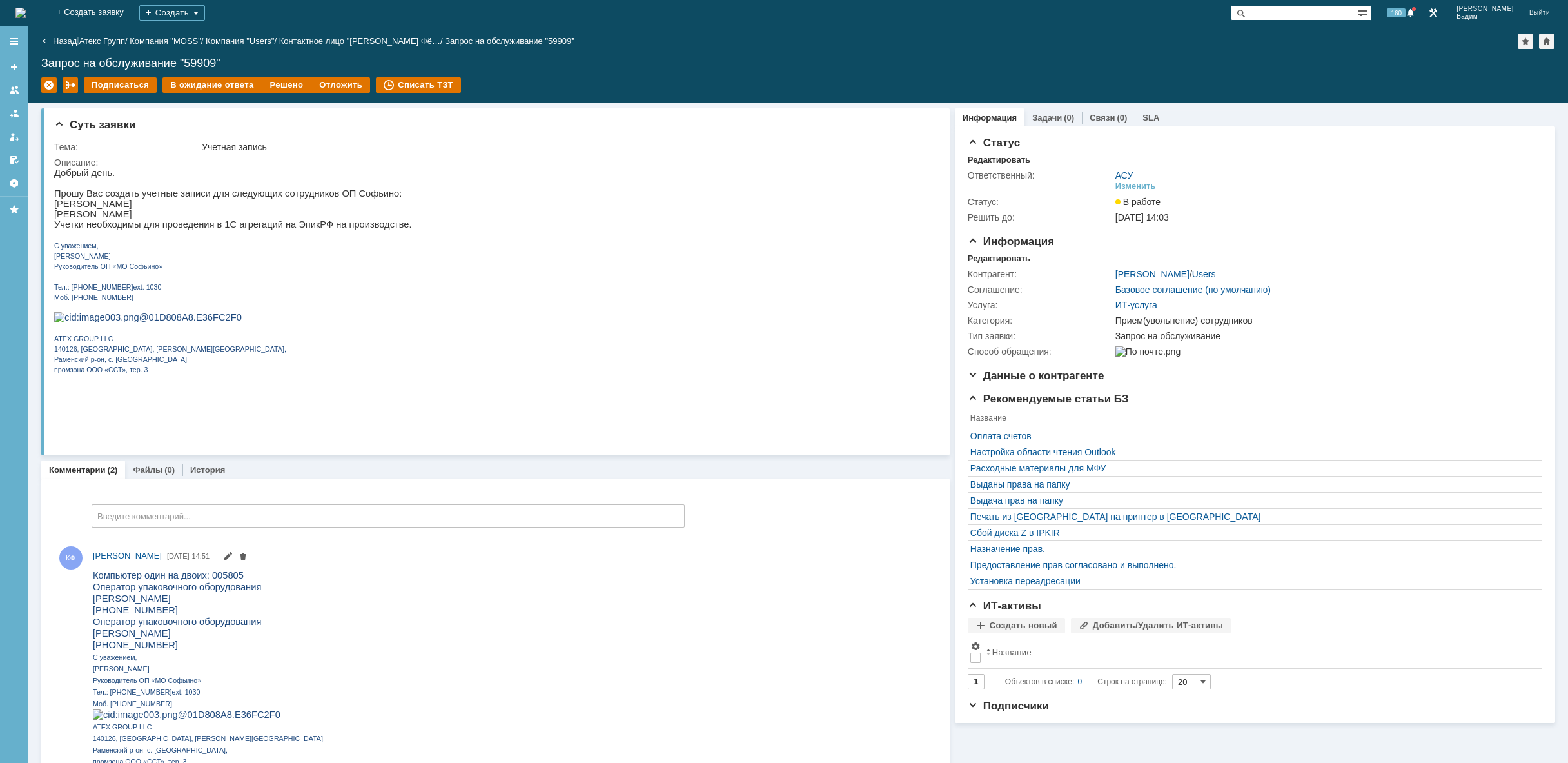
click at [26, 15] on img at bounding box center [21, 13] width 10 height 10
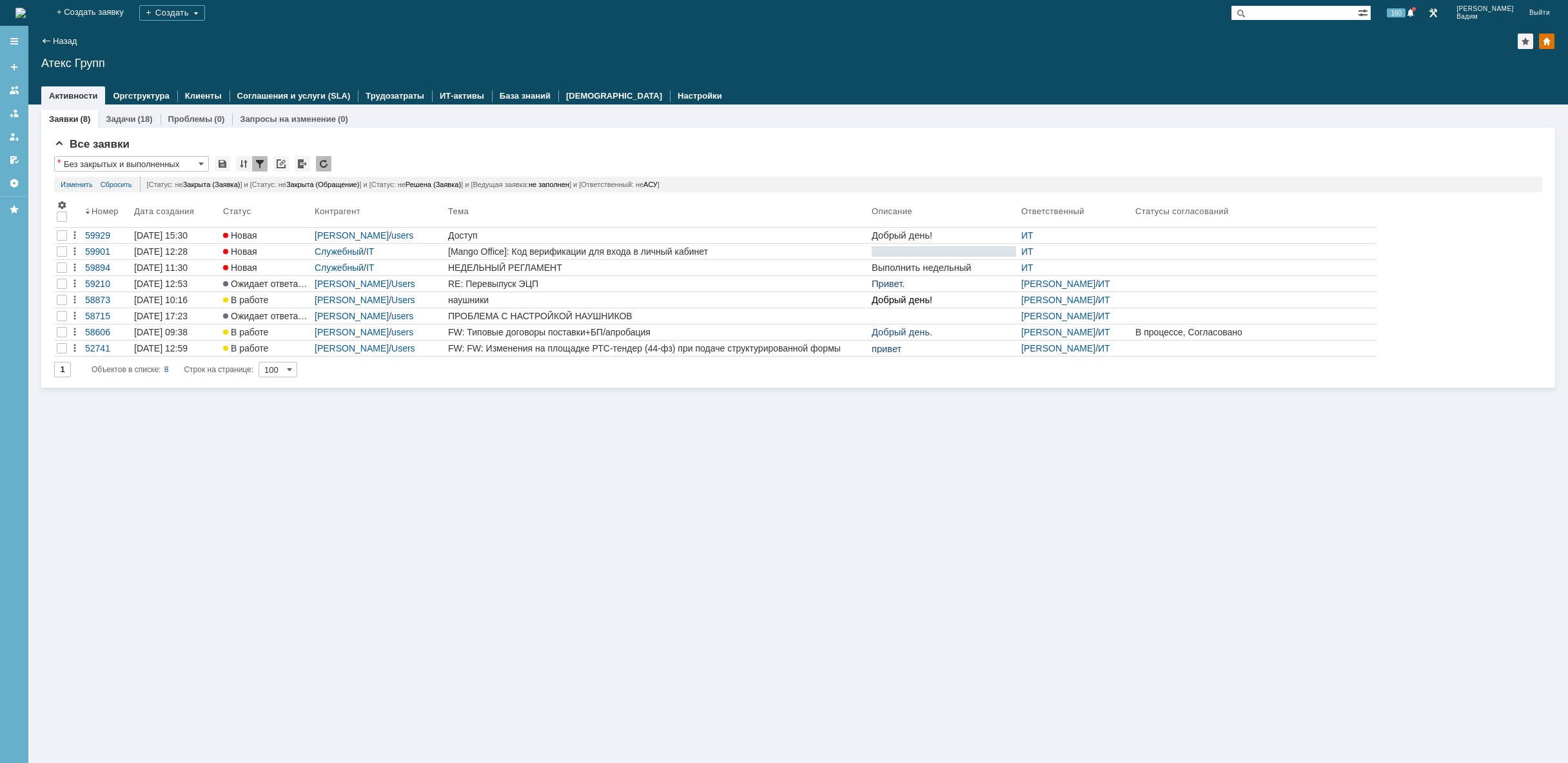
click at [26, 8] on img at bounding box center [21, 13] width 10 height 10
